Goal: Complete application form

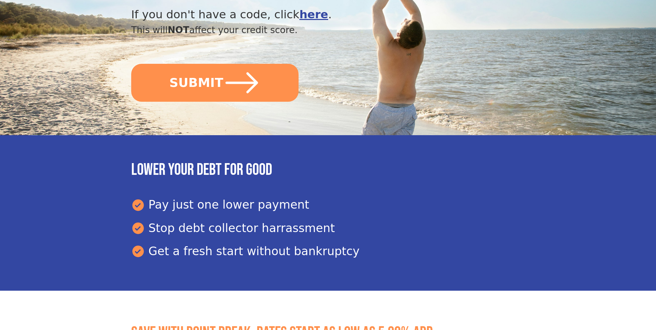
scroll to position [292, 0]
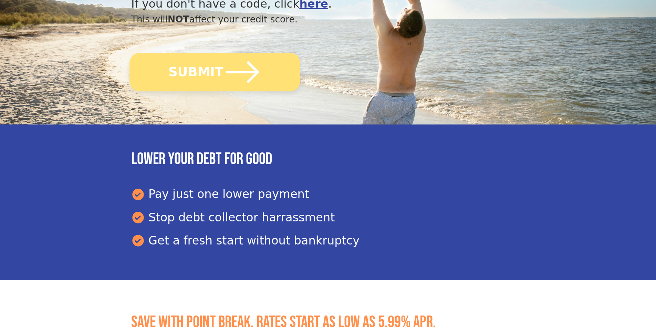
click at [261, 75] on button "SUBMIT" at bounding box center [215, 72] width 171 height 39
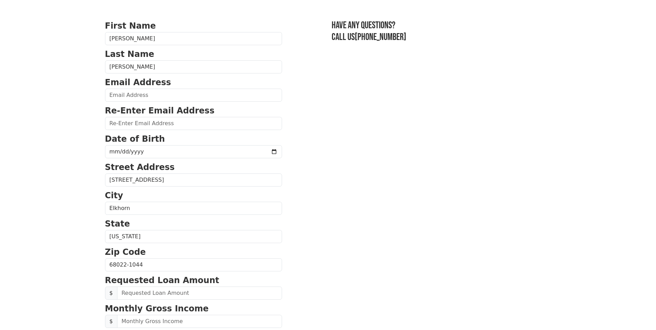
scroll to position [69, 0]
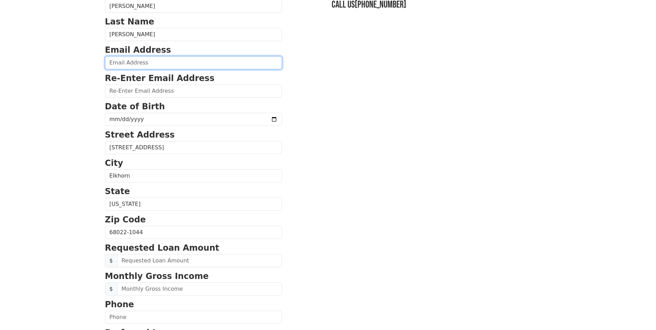
click at [235, 63] on input "email" at bounding box center [193, 62] width 177 height 13
type input "[EMAIL_ADDRESS][PERSON_NAME][DOMAIN_NAME]"
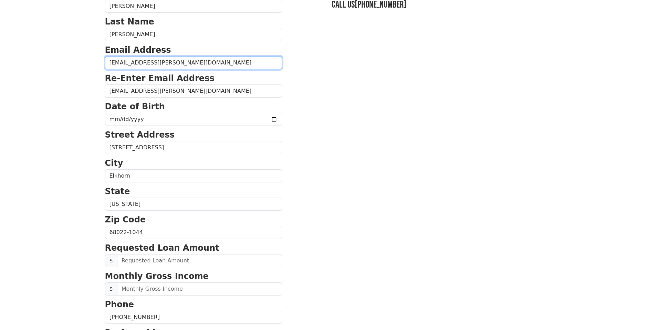
type input "[PHONE_NUMBER]"
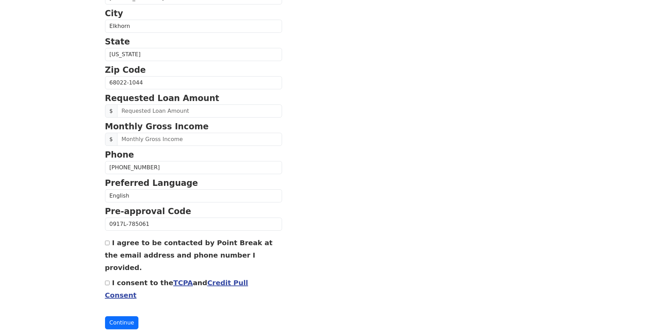
scroll to position [219, 0]
